Goal: Navigation & Orientation: Find specific page/section

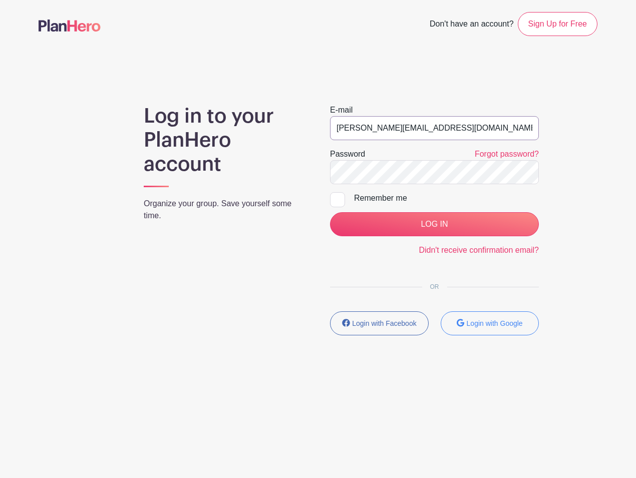
drag, startPoint x: 412, startPoint y: 126, endPoint x: 326, endPoint y: 127, distance: 86.1
click at [326, 127] on div "E-mail julie@planhero.com Password Forgot password? Remember me LOG IN Didn't r…" at bounding box center [434, 223] width 233 height 239
type input "jpfarrell77+MemberTest@gmail.com"
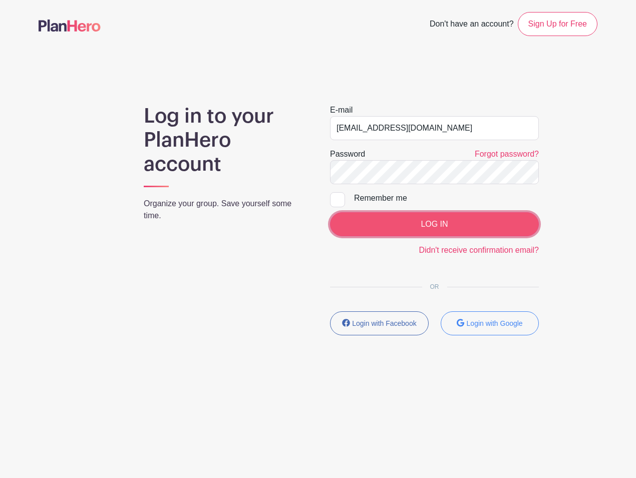
click at [390, 233] on input "LOG IN" at bounding box center [434, 224] width 209 height 24
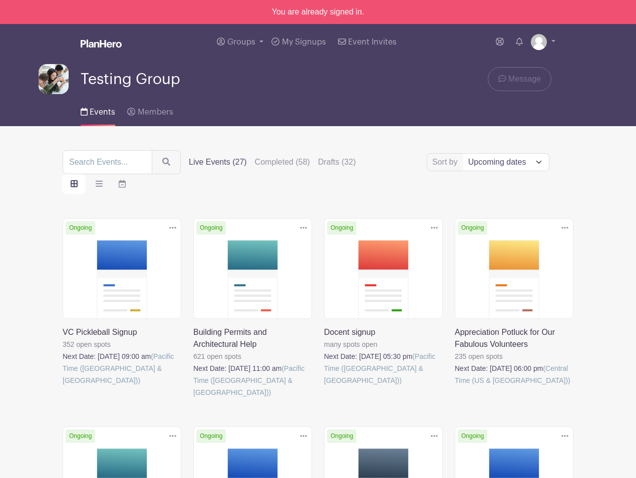
click at [266, 89] on div "Testing Group Message" at bounding box center [318, 79] width 559 height 30
click at [243, 40] on span "Groups" at bounding box center [241, 42] width 28 height 8
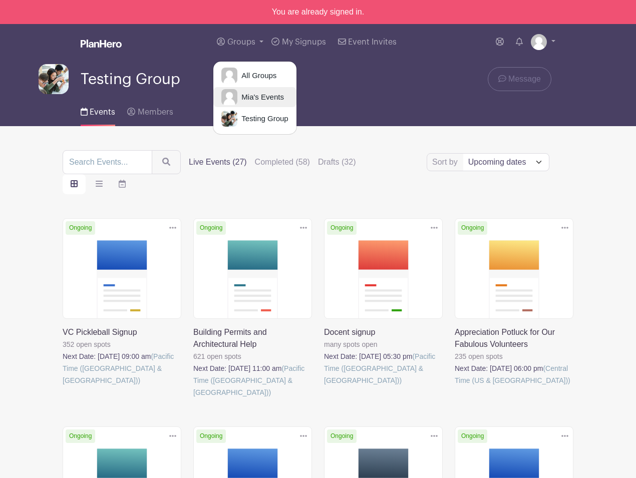
click at [249, 98] on span "Mia's Events" at bounding box center [260, 98] width 47 height 12
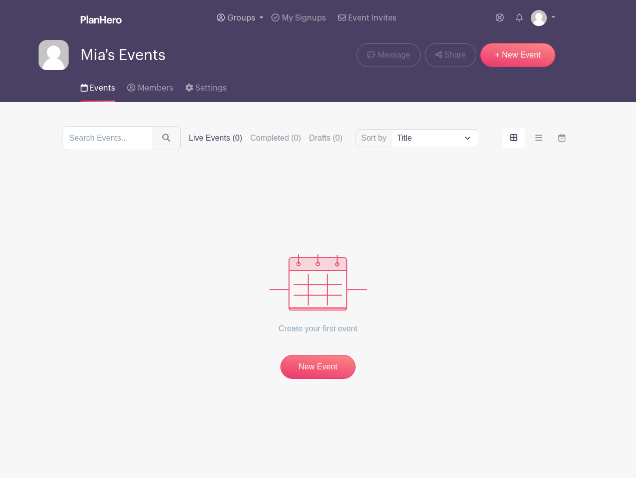
click at [261, 17] on link "Groups" at bounding box center [240, 18] width 55 height 36
